Goal: Transaction & Acquisition: Book appointment/travel/reservation

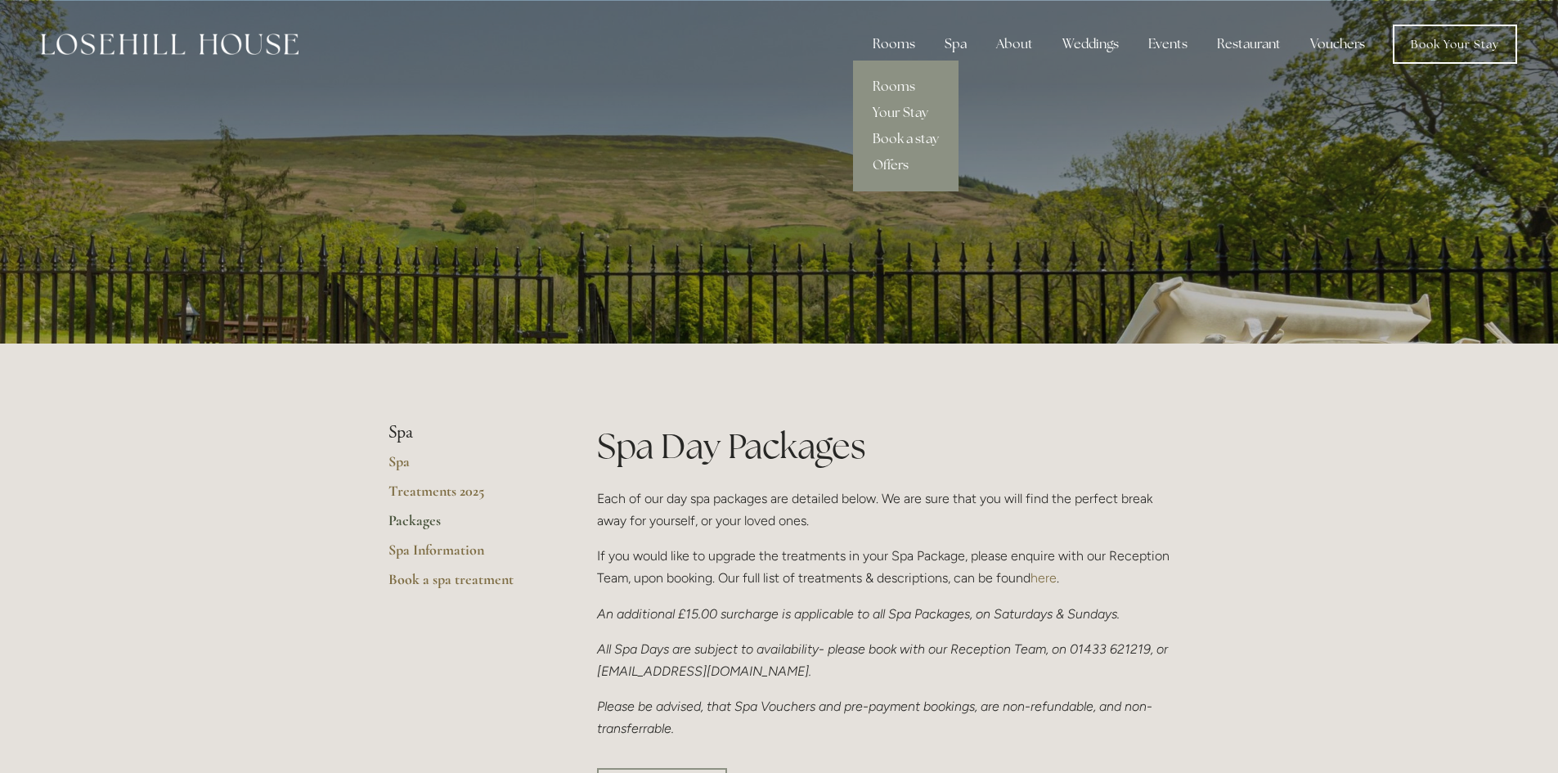
click at [901, 40] on div "Rooms" at bounding box center [893, 44] width 69 height 33
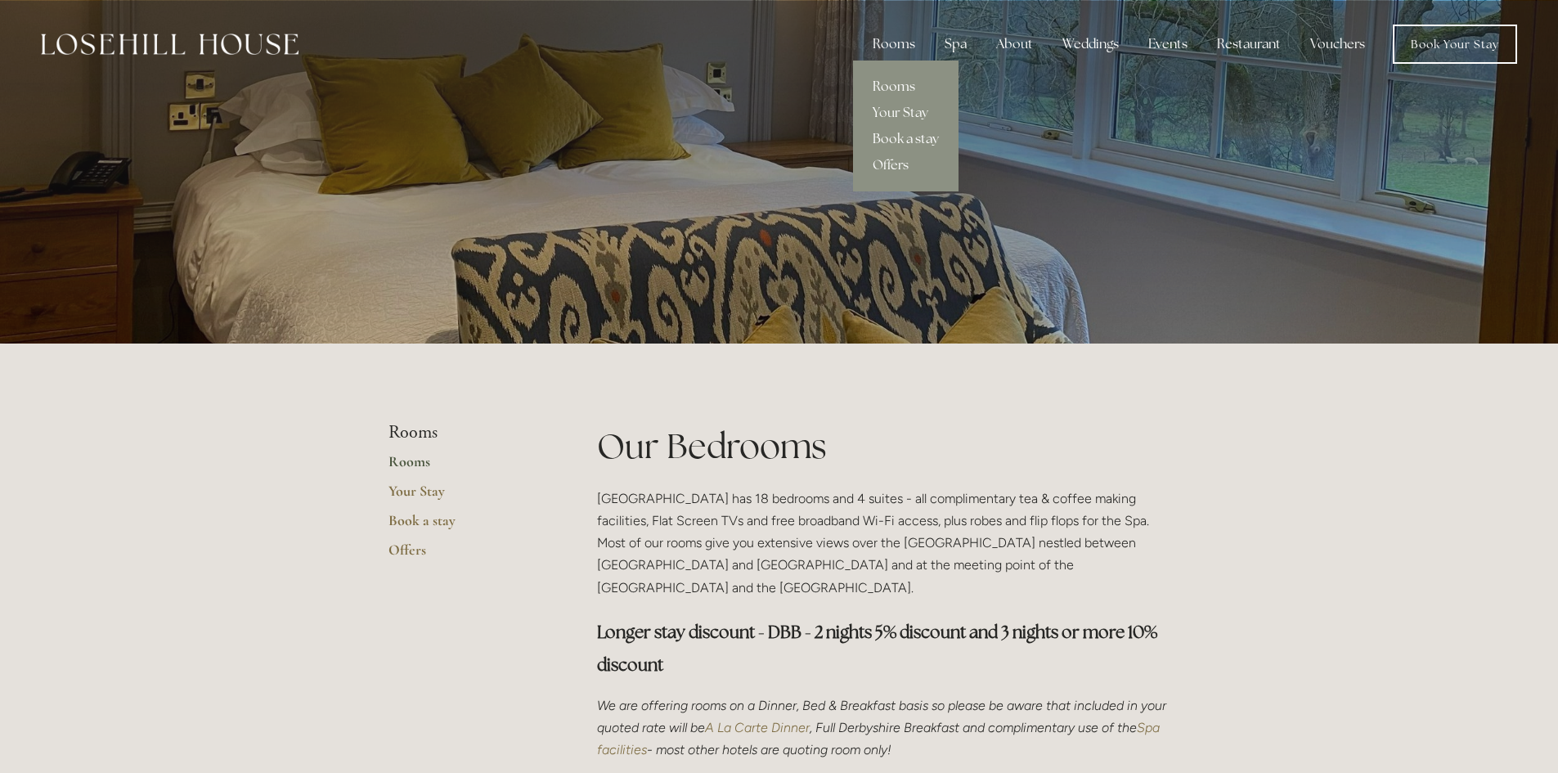
click at [881, 136] on link "Book a stay" at bounding box center [905, 139] width 105 height 26
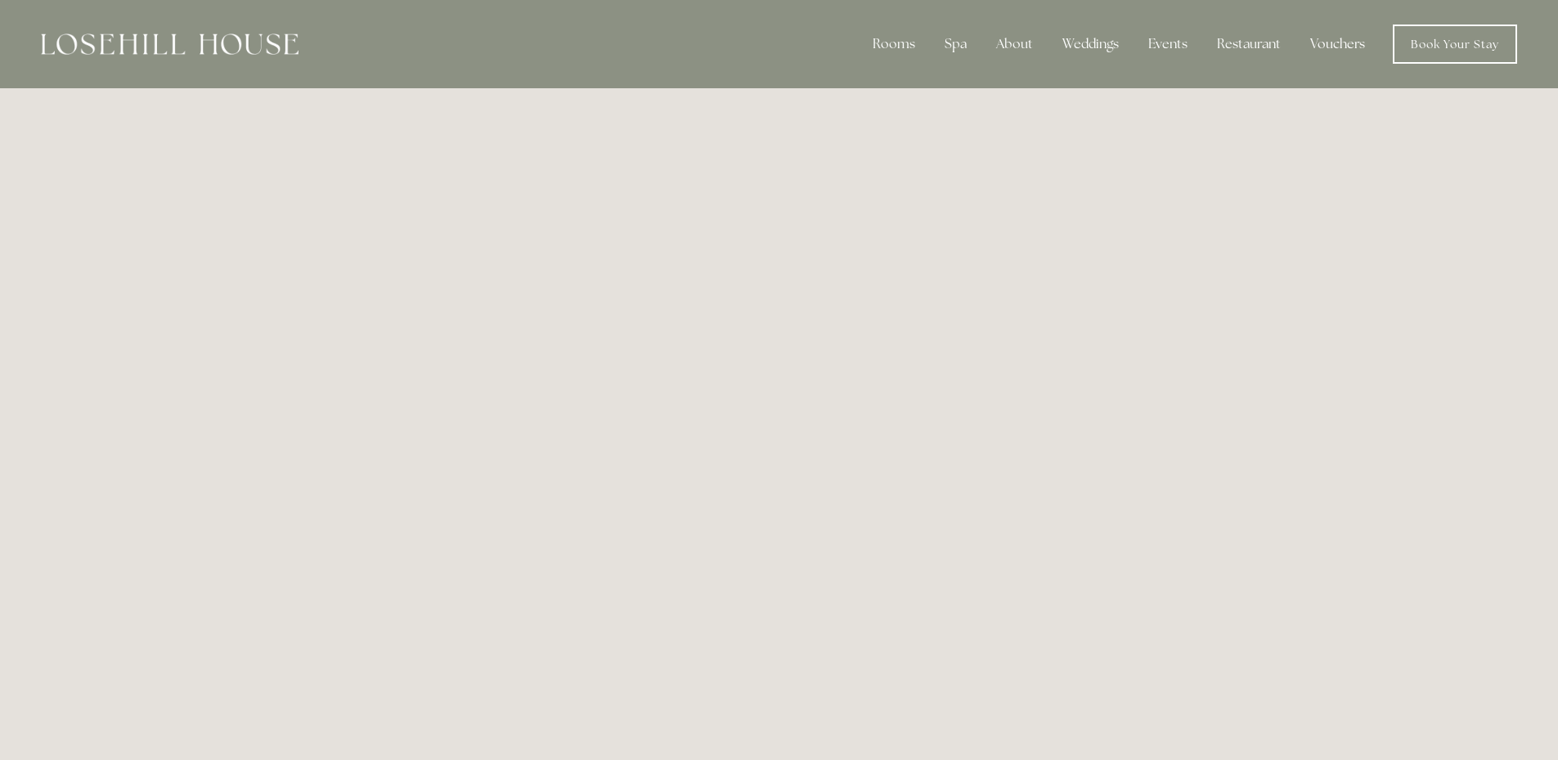
click at [1339, 41] on link "Vouchers" at bounding box center [1337, 44] width 81 height 33
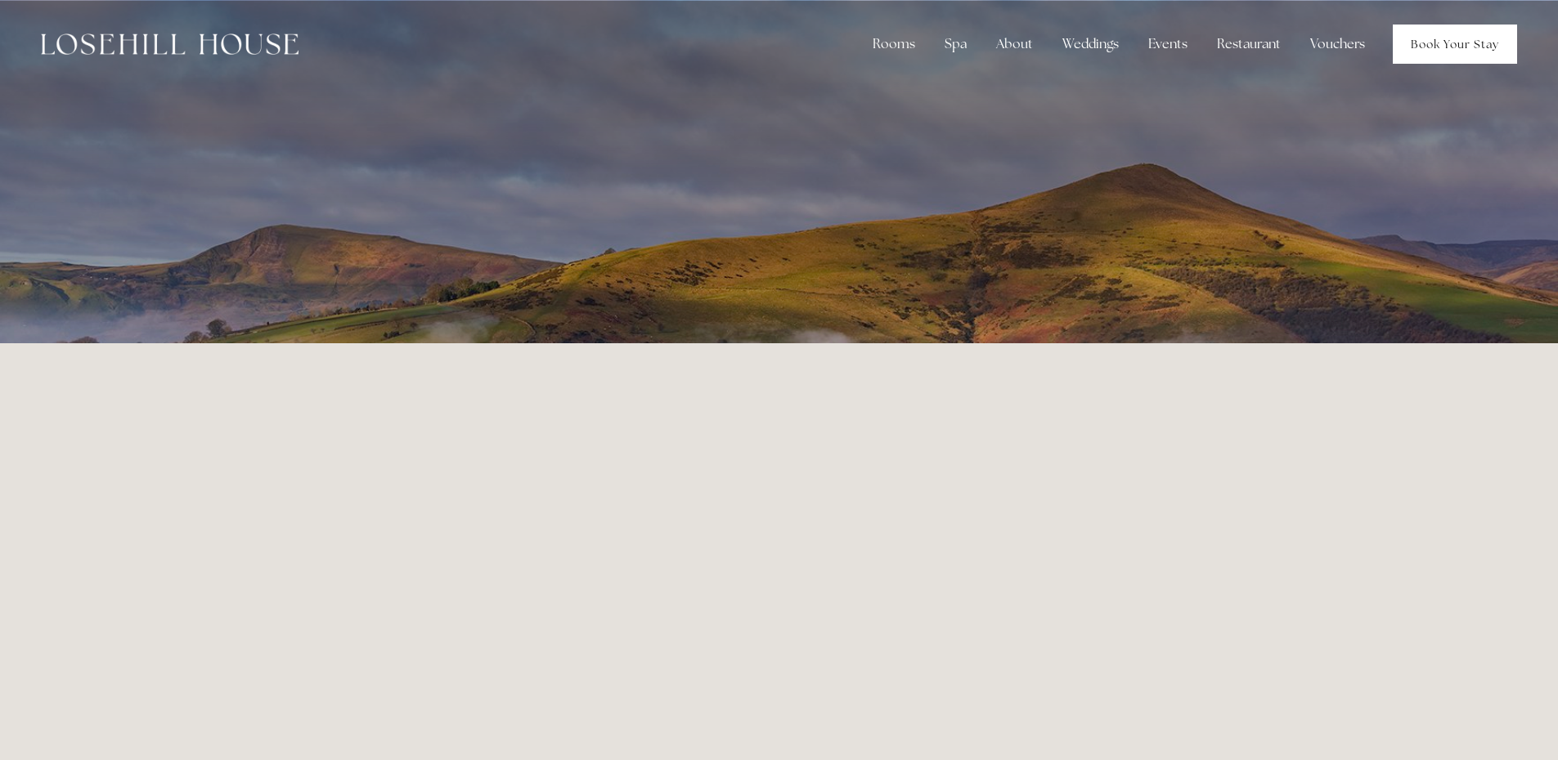
click at [1456, 60] on link "Book Your Stay" at bounding box center [1455, 44] width 124 height 39
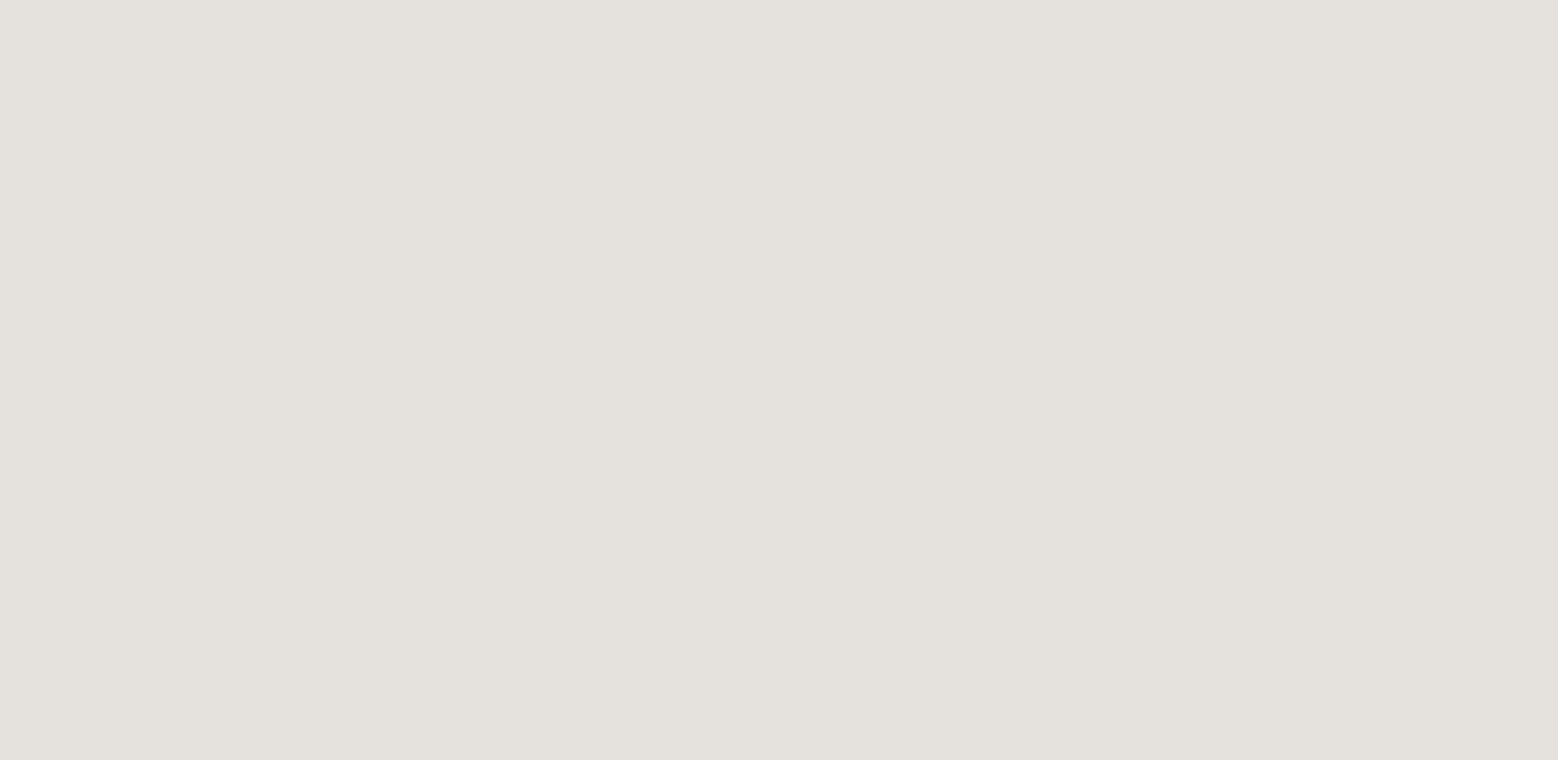
scroll to position [453, 0]
